Goal: Find specific page/section: Find specific page/section

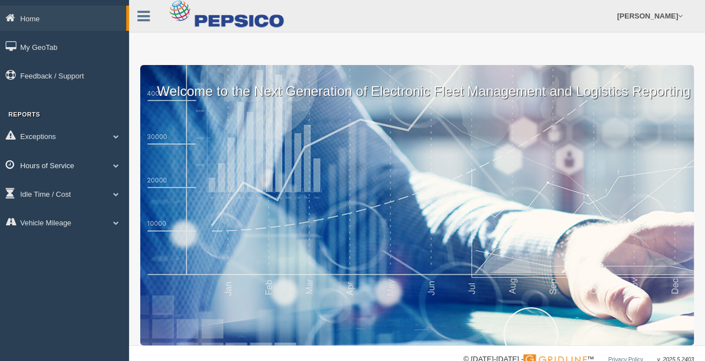
click at [44, 167] on link "Hours of Service" at bounding box center [64, 164] width 129 height 25
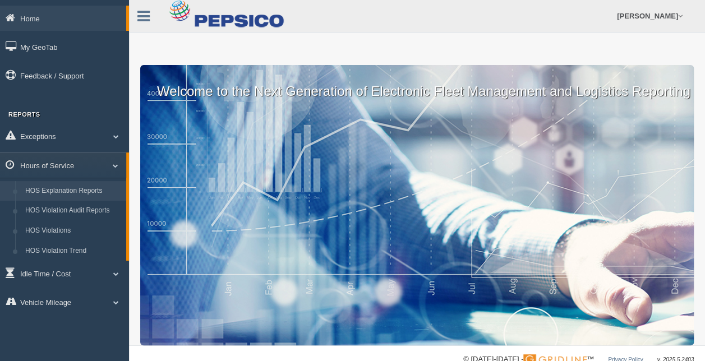
click at [75, 197] on link "HOS Explanation Reports" at bounding box center [73, 191] width 106 height 20
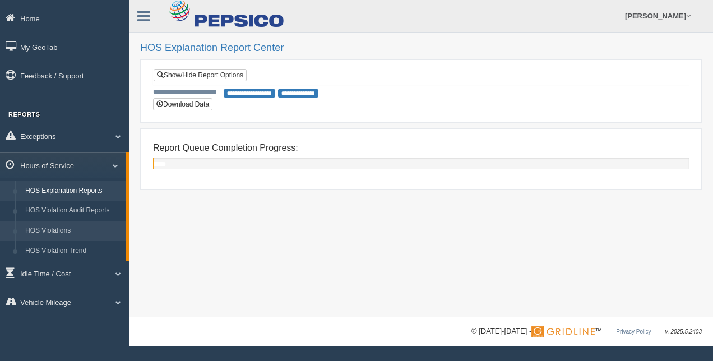
click at [63, 230] on link "HOS Violations" at bounding box center [73, 231] width 106 height 20
